Goal: Manage account settings

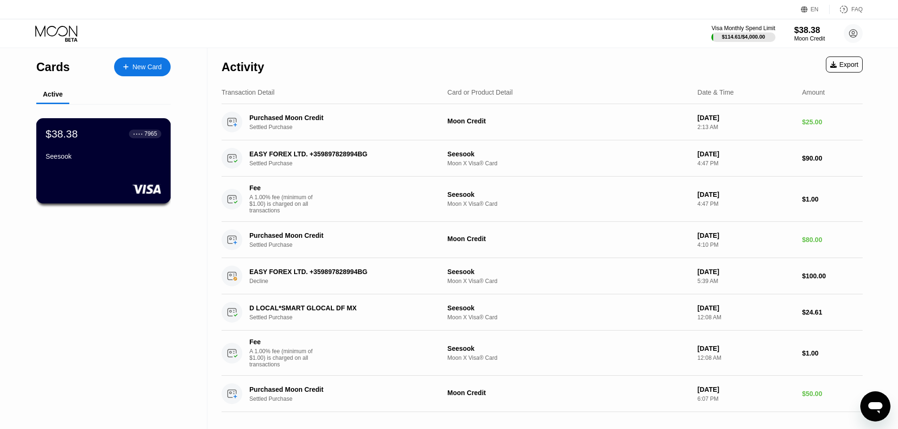
click at [74, 164] on div "Seesook" at bounding box center [103, 158] width 115 height 11
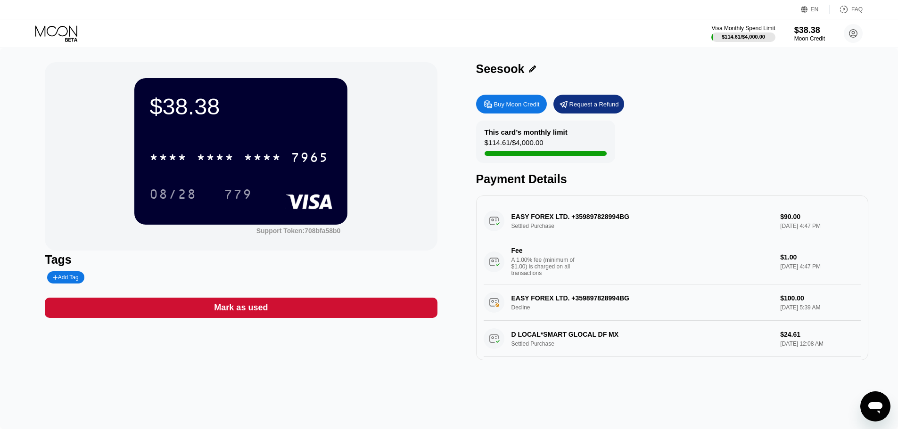
click at [224, 377] on div "$38.38 * * * * * * * * * * * * 7965 08/28 779 Support Token: 708bfa58b0 Tags Ad…" at bounding box center [449, 238] width 898 height 381
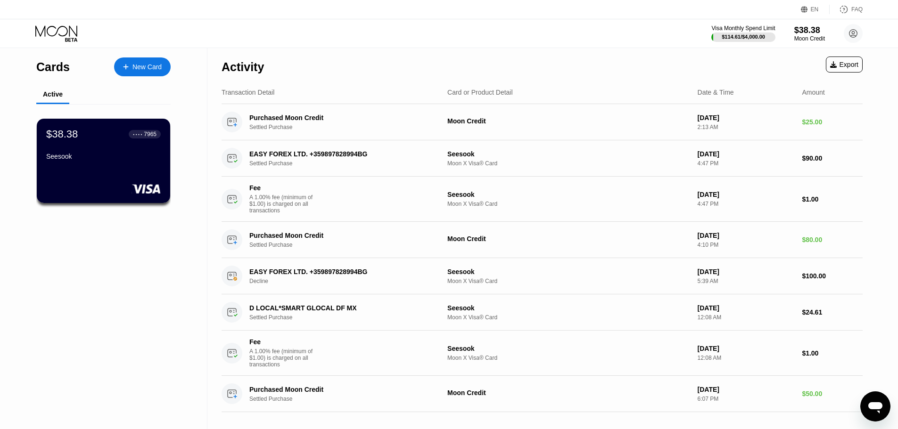
click at [147, 68] on div "New Card" at bounding box center [146, 67] width 29 height 8
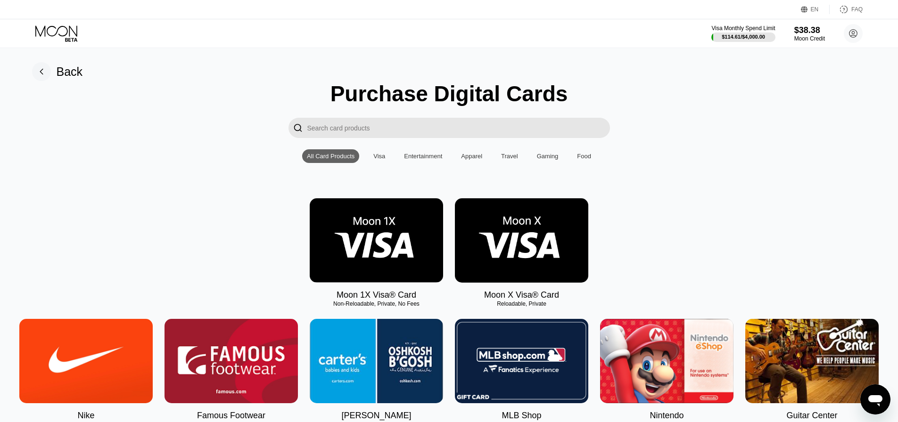
click at [515, 246] on img at bounding box center [521, 240] width 133 height 84
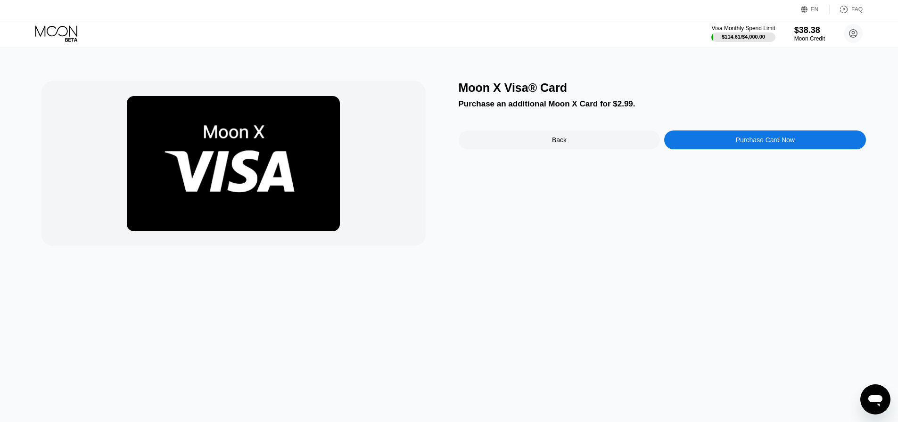
click at [540, 144] on div "Back" at bounding box center [560, 140] width 202 height 19
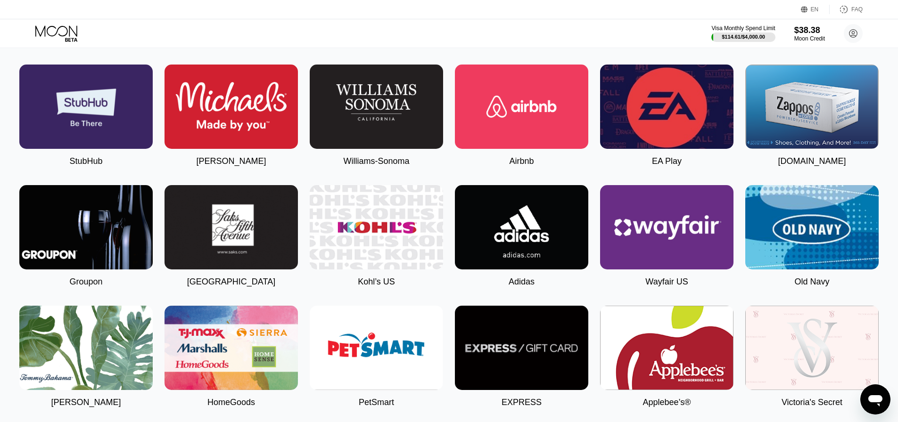
scroll to position [1178, 0]
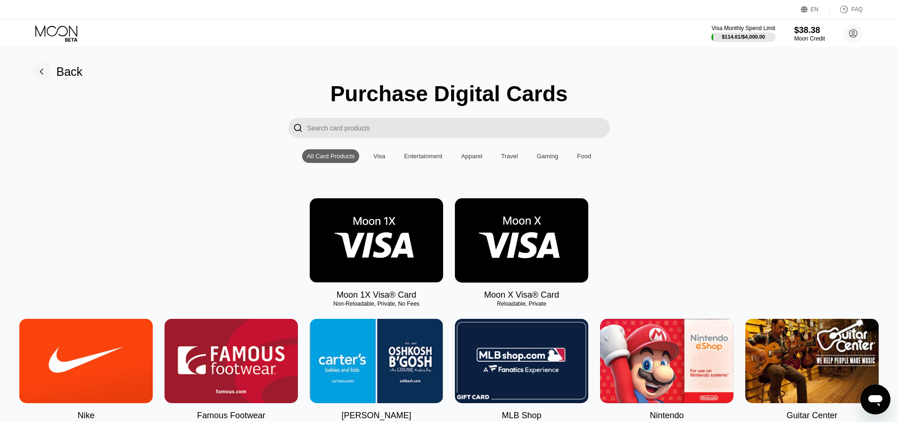
click at [48, 34] on icon at bounding box center [56, 30] width 42 height 11
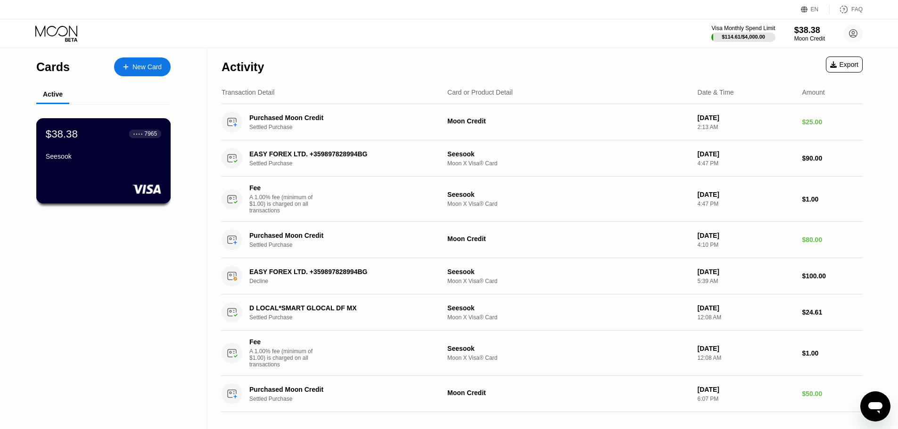
click at [88, 169] on div "$38.38 ● ● ● ● 7965 Seesook" at bounding box center [103, 160] width 135 height 85
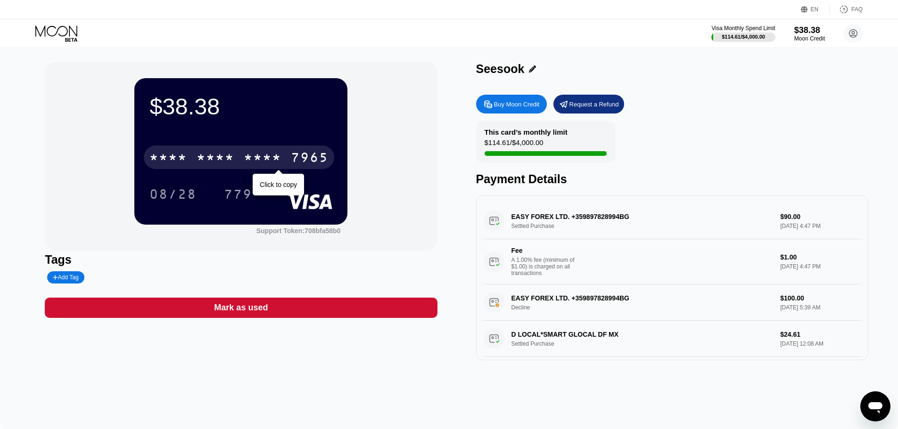
click at [221, 157] on div "* * * *" at bounding box center [216, 158] width 38 height 15
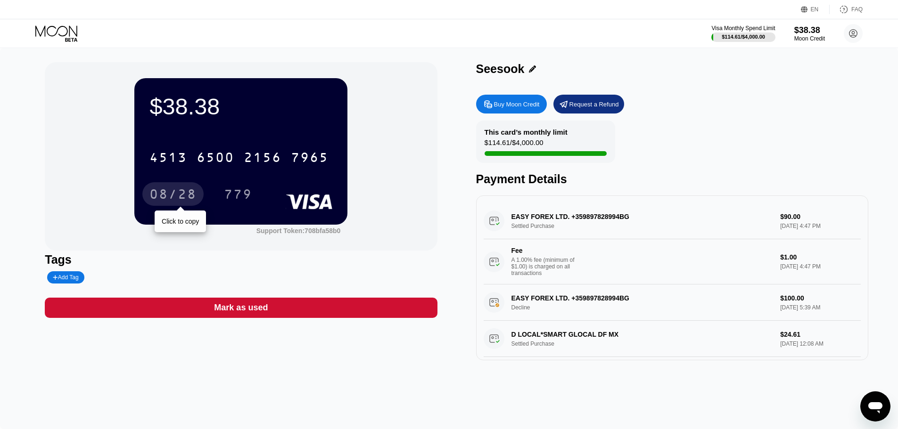
click at [165, 197] on div "08/28" at bounding box center [172, 195] width 47 height 15
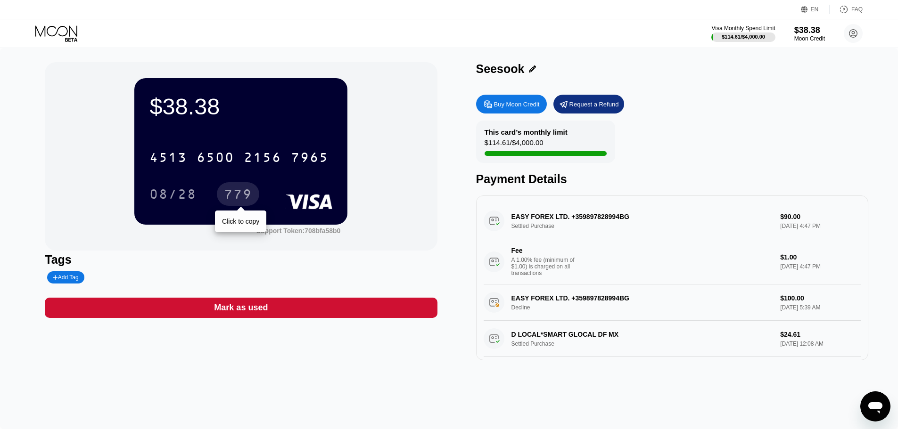
click at [239, 195] on div "779" at bounding box center [238, 195] width 28 height 15
click at [447, 168] on div "$38.38 4513 6500 2156 7965 08/28 779 Support Token: 708bfa58b0 Tags Add Tag Mar…" at bounding box center [449, 211] width 808 height 298
click at [438, 41] on div "Visa Monthly Spend Limit $114.61 / $4,000.00 $38.38 Moon Credit [EMAIL_ADDRESS]…" at bounding box center [449, 33] width 898 height 28
